Goal: Task Accomplishment & Management: Use online tool/utility

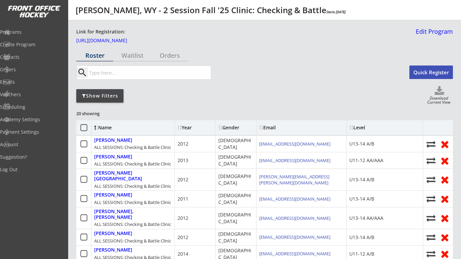
click at [268, 128] on div "Email" at bounding box center [289, 127] width 61 height 5
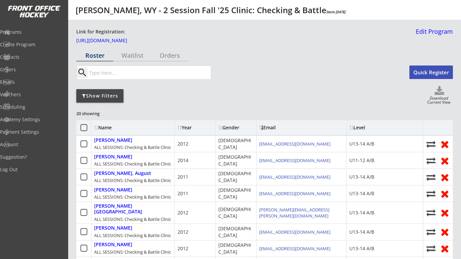
click at [84, 129] on icon at bounding box center [84, 128] width 8 height 8
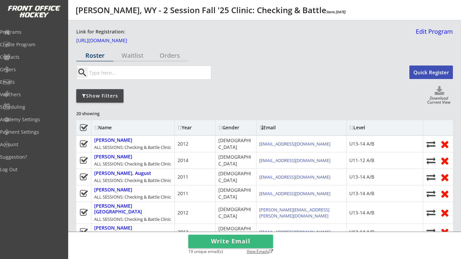
click at [264, 250] on div "View Emails" at bounding box center [258, 251] width 30 height 5
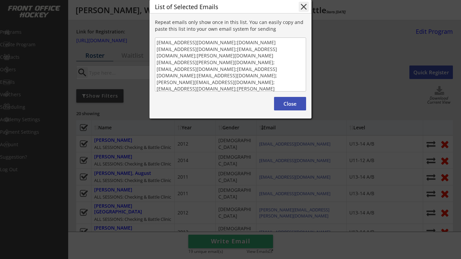
drag, startPoint x: 157, startPoint y: 77, endPoint x: 252, endPoint y: 122, distance: 105.4
click at [252, 91] on textarea "summary00@startmail.com;s.murray33@yahoo.com;rebel12911@gmail.com;randy.blough@…" at bounding box center [230, 64] width 151 height 54
click at [297, 110] on button "Close" at bounding box center [290, 103] width 32 height 13
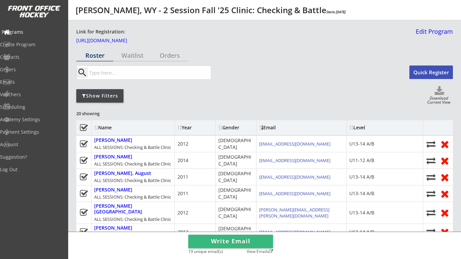
click at [27, 30] on div "Programs" at bounding box center [32, 32] width 61 height 5
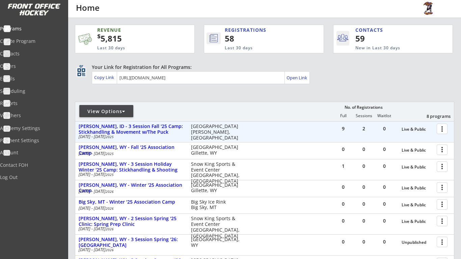
click at [445, 131] on div at bounding box center [443, 128] width 12 height 12
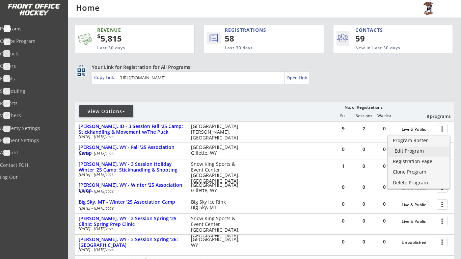
click at [422, 148] on div "Edit Program" at bounding box center [418, 150] width 48 height 5
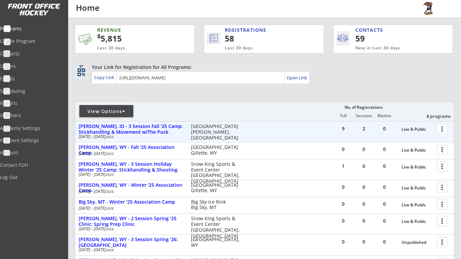
click at [444, 130] on div at bounding box center [443, 128] width 12 height 12
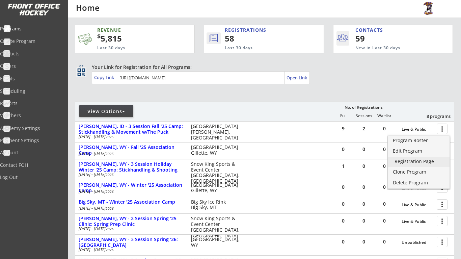
click at [429, 163] on div "Registration Page" at bounding box center [418, 161] width 48 height 5
click at [206, 97] on div "REVENUE $ 5,815 Last 30 days REGISTRATIONS 58 Last 30 days CONTACTS 59 New in L…" at bounding box center [264, 182] width 379 height 329
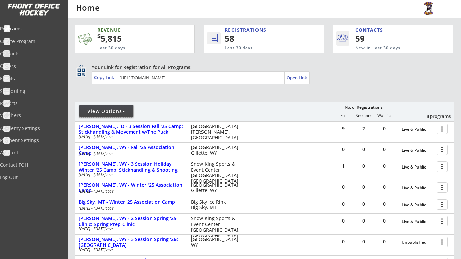
click at [110, 114] on div "View Options" at bounding box center [106, 111] width 54 height 7
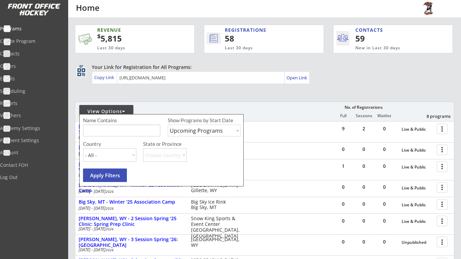
select select ""Past Programs""
click at [119, 172] on button "Apply Filters" at bounding box center [105, 174] width 44 height 13
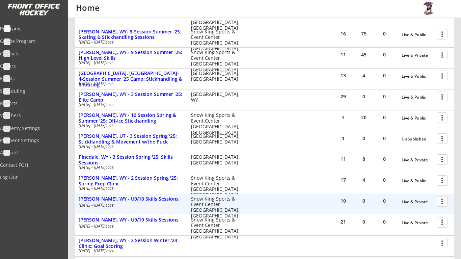
scroll to position [196, 0]
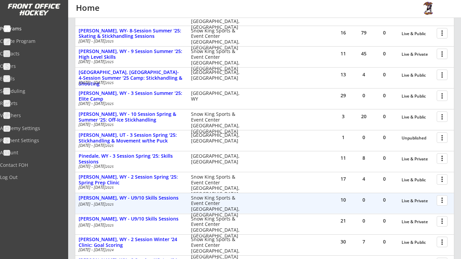
click at [440, 196] on div at bounding box center [443, 200] width 12 height 12
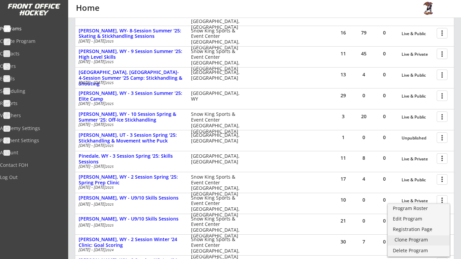
click at [428, 238] on div "Clone Program" at bounding box center [418, 239] width 48 height 5
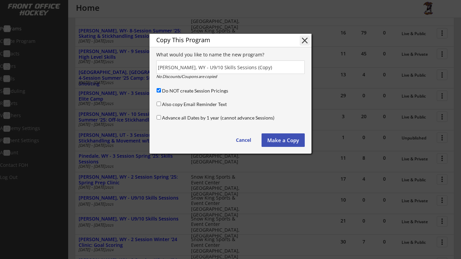
click at [287, 142] on button "Make a Copy" at bounding box center [283, 139] width 43 height 13
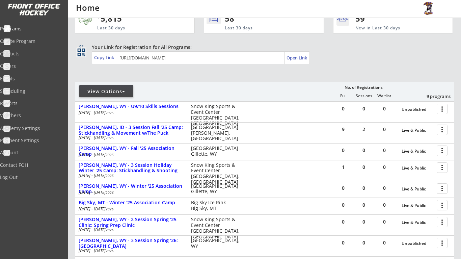
scroll to position [21, 0]
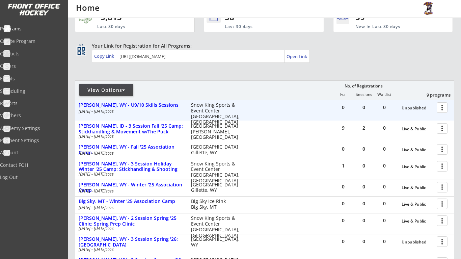
click at [413, 106] on div "Unpublished" at bounding box center [418, 108] width 32 height 5
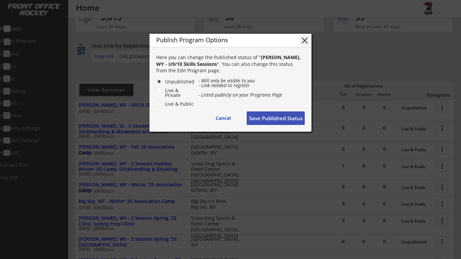
click at [163, 104] on label "Live & Public" at bounding box center [179, 104] width 32 height 5
click at [156, 84] on input "Live & Public" at bounding box center [153, 81] width 4 height 4
radio input "true"
click at [286, 117] on button "Save Published Status" at bounding box center [276, 117] width 58 height 13
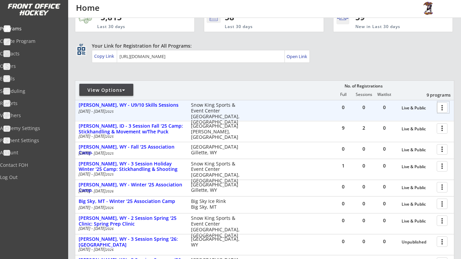
click at [445, 109] on div at bounding box center [443, 107] width 12 height 12
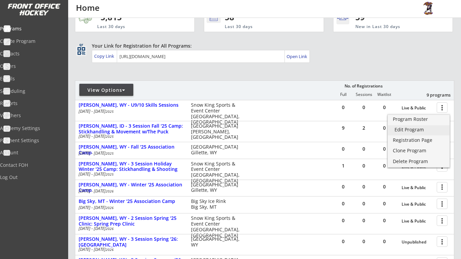
click at [418, 129] on div "Edit Program" at bounding box center [418, 129] width 48 height 5
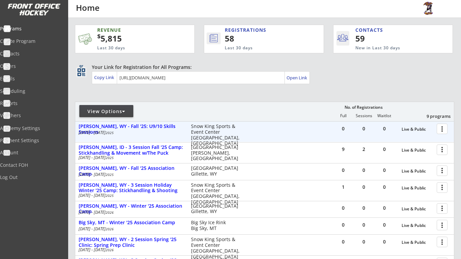
click at [441, 129] on div at bounding box center [443, 128] width 12 height 12
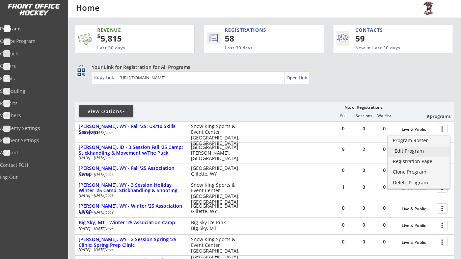
click at [416, 151] on div "Edit Program" at bounding box center [418, 150] width 48 height 5
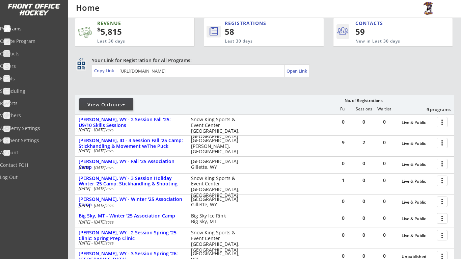
scroll to position [7, 0]
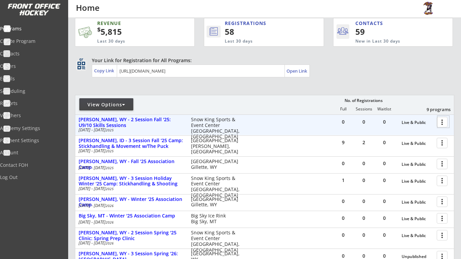
click at [442, 123] on div at bounding box center [443, 122] width 12 height 12
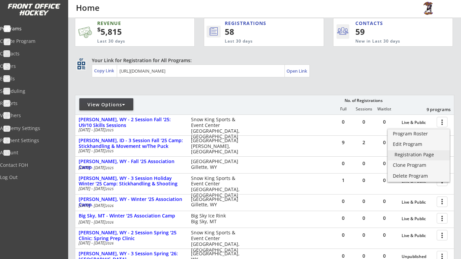
click at [427, 157] on div "Registration Page" at bounding box center [418, 154] width 48 height 5
click at [277, 99] on div "View Options No. of Registrations Full Sessions Waitlist 9 programs" at bounding box center [264, 105] width 379 height 20
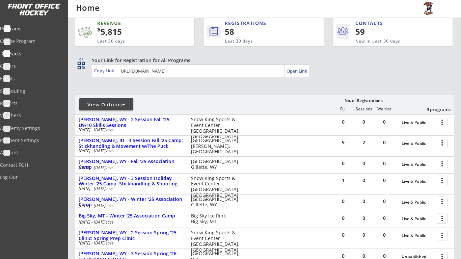
click at [29, 54] on div "Contacts" at bounding box center [32, 53] width 61 height 5
select select ""Players""
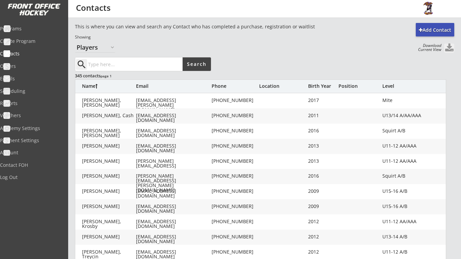
click at [325, 86] on div "Birth Year" at bounding box center [321, 86] width 27 height 5
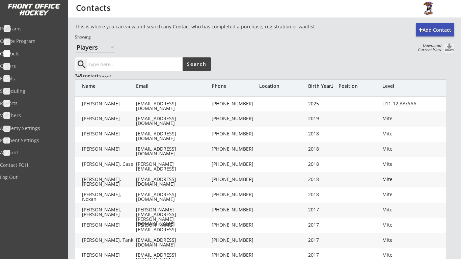
click at [325, 86] on div "Birth Year" at bounding box center [321, 86] width 27 height 5
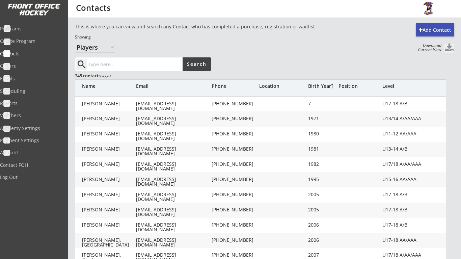
click at [320, 85] on div "Birth Year" at bounding box center [321, 86] width 27 height 5
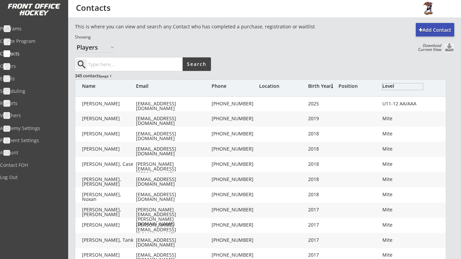
click at [392, 85] on div "Level" at bounding box center [402, 86] width 40 height 5
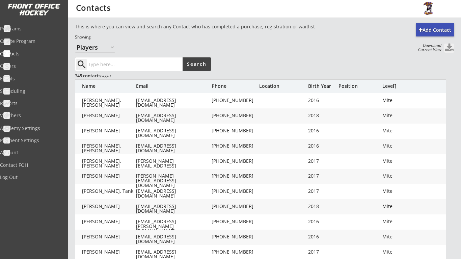
click at [392, 85] on div "Level" at bounding box center [402, 86] width 40 height 5
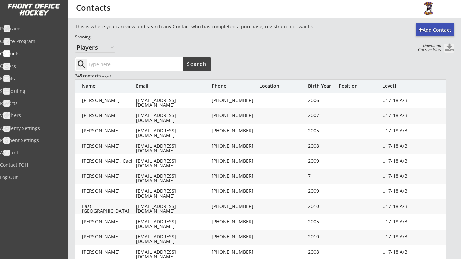
click at [392, 85] on div "Level" at bounding box center [402, 86] width 40 height 5
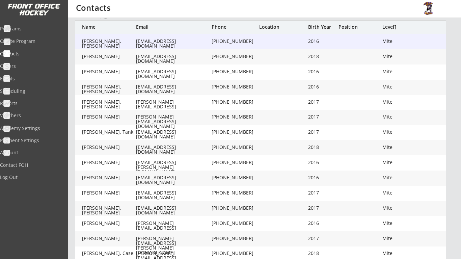
scroll to position [60, 0]
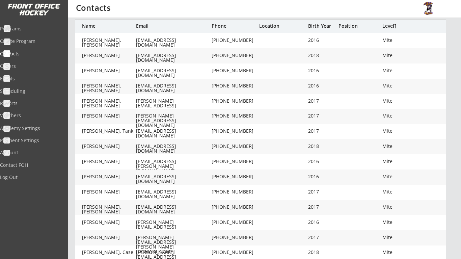
click at [29, 23] on div "Programs Create Program Contacts Orders Emails Scheduling Reports Vouchers" at bounding box center [34, 71] width 68 height 101
click at [30, 26] on div "Programs" at bounding box center [32, 28] width 61 height 5
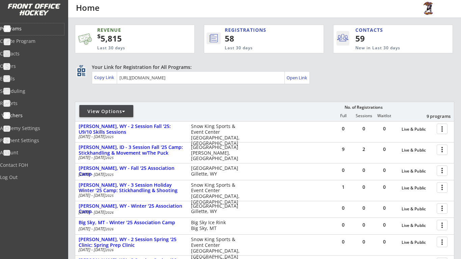
click at [26, 113] on div "Vouchers" at bounding box center [32, 115] width 61 height 5
select select ""Showing: Has Balance""
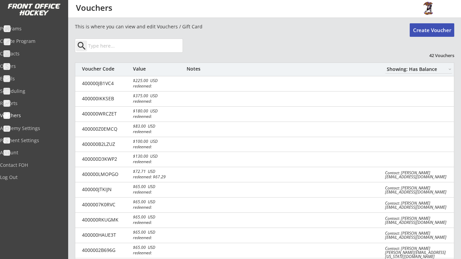
click at [434, 32] on button "Create Voucher" at bounding box center [432, 29] width 45 height 13
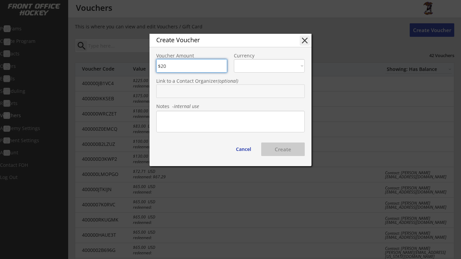
type input "$200"
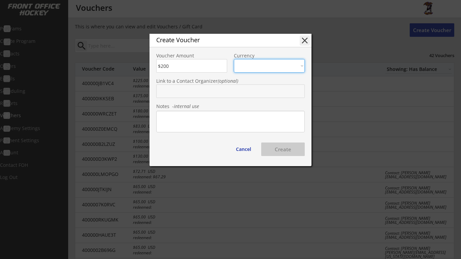
select select ""USD""
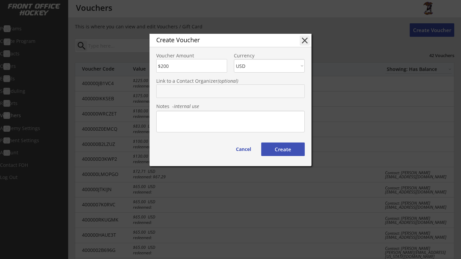
click at [203, 89] on input "text" at bounding box center [230, 90] width 148 height 13
type input "[PERSON_NAME]"
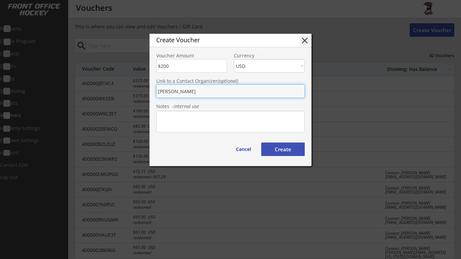
type input "[PERSON_NAME]"
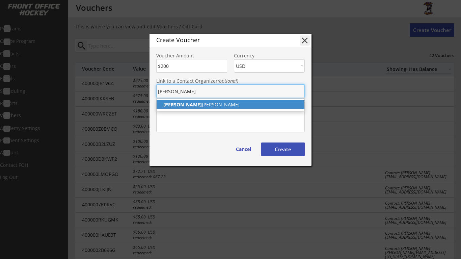
click at [188, 106] on p "[PERSON_NAME]" at bounding box center [231, 104] width 148 height 9
type input "[PERSON_NAME]"
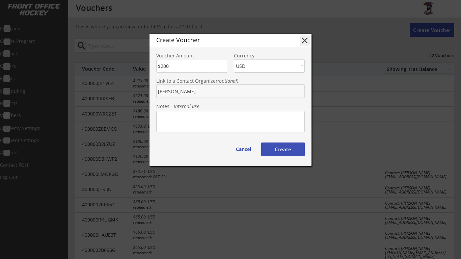
click at [290, 152] on button "Create" at bounding box center [283, 148] width 44 height 13
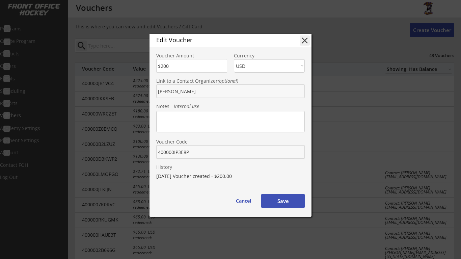
drag, startPoint x: 191, startPoint y: 150, endPoint x: 142, endPoint y: 153, distance: 48.3
click at [142, 153] on body "REVENUE $ 5,815 Last 30 days REGISTRATIONS 58 Last 30 days CONTACTS 59 New in L…" at bounding box center [230, 129] width 461 height 259
click at [290, 203] on button "Save" at bounding box center [283, 200] width 44 height 13
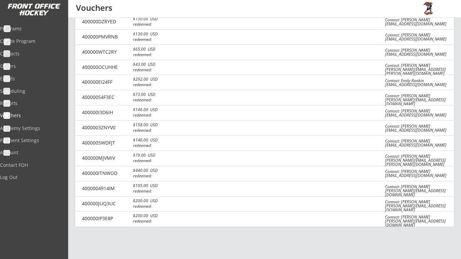
scroll to position [501, 0]
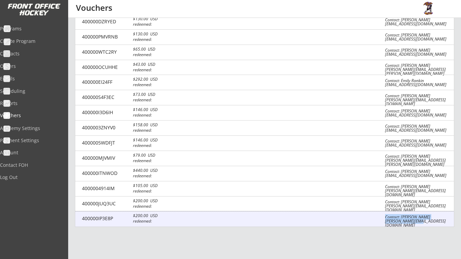
drag, startPoint x: 428, startPoint y: 208, endPoint x: 381, endPoint y: 209, distance: 46.6
click at [381, 211] on div "400000IP3E8P $200.00 USD redeemed: Contact: [PERSON_NAME] [PERSON_NAME][EMAIL_A…" at bounding box center [264, 218] width 379 height 15
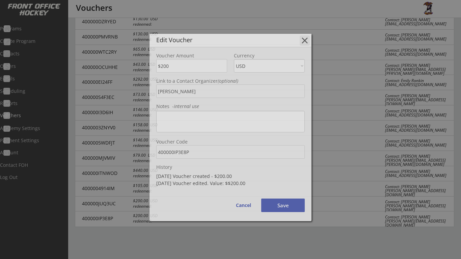
click at [381, 209] on div at bounding box center [230, 129] width 461 height 259
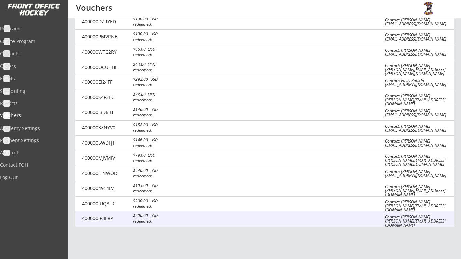
click at [394, 215] on div "Contact: [PERSON_NAME] [PERSON_NAME][EMAIL_ADDRESS][DOMAIN_NAME]" at bounding box center [417, 221] width 65 height 12
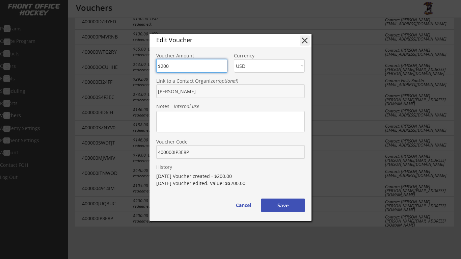
click at [285, 207] on button "Save" at bounding box center [283, 204] width 44 height 13
